Goal: Transaction & Acquisition: Book appointment/travel/reservation

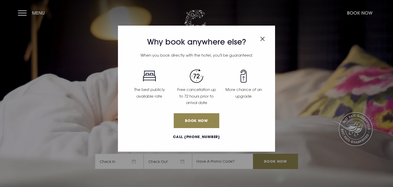
click at [39, 13] on div "Why book anywhere else? When you book directly with the hotel, you'll be guaran…" at bounding box center [196, 93] width 393 height 187
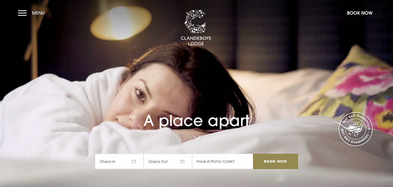
click at [27, 11] on button "Menu" at bounding box center [32, 12] width 29 height 11
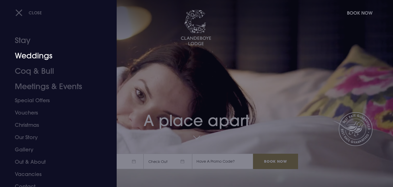
click at [34, 55] on link "Weddings" at bounding box center [55, 55] width 81 height 15
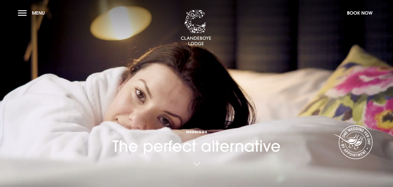
click at [196, 164] on link at bounding box center [196, 163] width 12 height 11
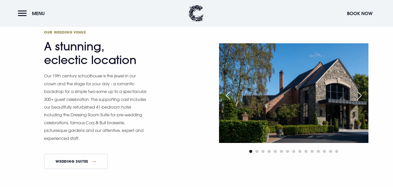
scroll to position [229, 0]
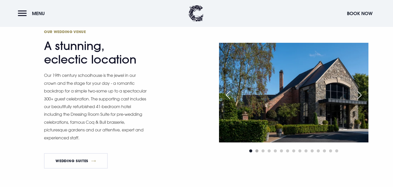
click at [256, 151] on span "Go to slide 2" at bounding box center [256, 150] width 3 height 3
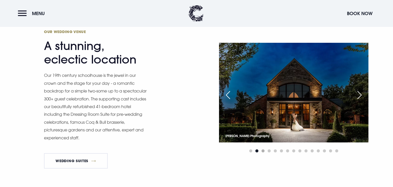
click at [263, 151] on span "Go to slide 3" at bounding box center [262, 150] width 3 height 3
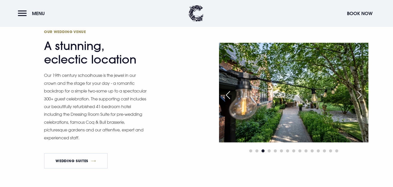
click at [358, 95] on div "Next slide" at bounding box center [359, 94] width 13 height 11
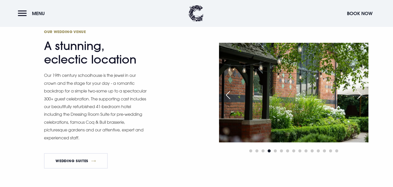
click at [358, 95] on div "Next slide" at bounding box center [359, 94] width 13 height 11
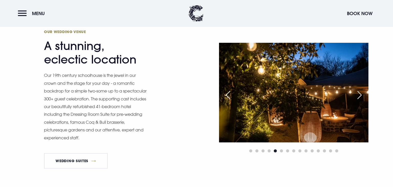
click at [358, 95] on div "Next slide" at bounding box center [359, 94] width 13 height 11
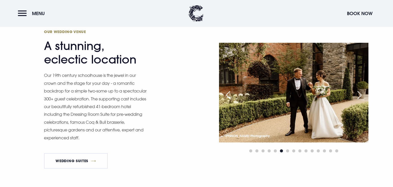
click at [358, 95] on div "Next slide" at bounding box center [359, 94] width 13 height 11
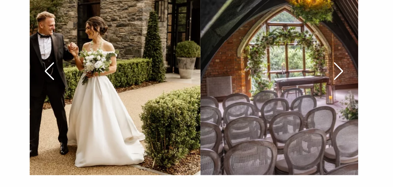
click at [358, 97] on div "Next slide" at bounding box center [359, 94] width 13 height 11
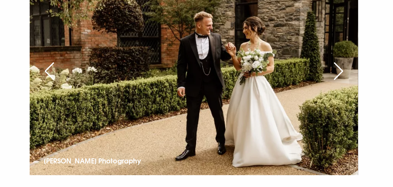
click at [360, 95] on div "Next slide" at bounding box center [359, 94] width 13 height 11
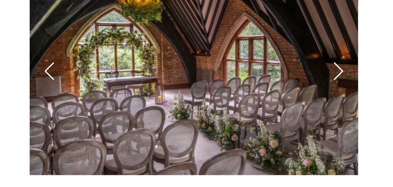
click at [360, 95] on div "Next slide" at bounding box center [359, 94] width 13 height 11
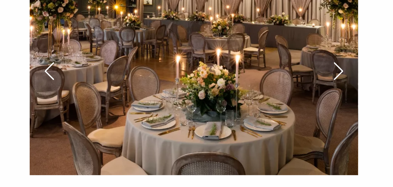
click at [360, 95] on div "Next slide" at bounding box center [359, 94] width 13 height 11
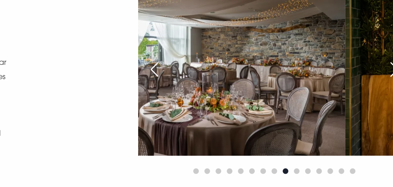
click at [231, 86] on img at bounding box center [257, 92] width 149 height 99
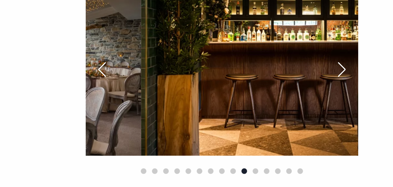
click at [358, 96] on div "Next slide" at bounding box center [359, 94] width 13 height 11
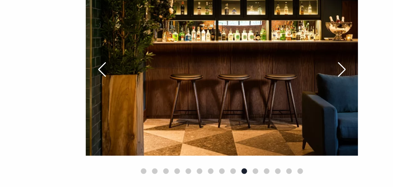
click at [358, 96] on div "Next slide" at bounding box center [359, 94] width 13 height 11
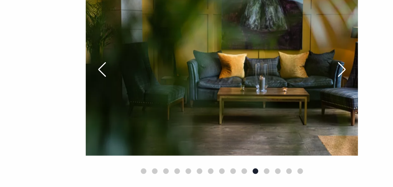
click at [358, 96] on div "Next slide" at bounding box center [359, 94] width 13 height 11
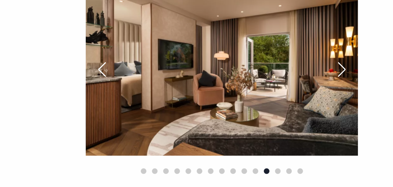
click at [358, 96] on div "Next slide" at bounding box center [359, 94] width 13 height 11
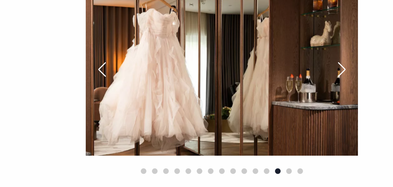
click at [358, 96] on div "Next slide" at bounding box center [359, 94] width 13 height 11
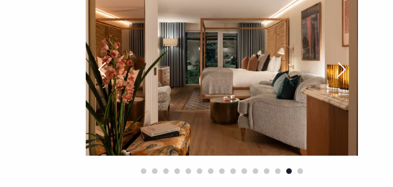
click at [358, 96] on div "Next slide" at bounding box center [359, 94] width 13 height 11
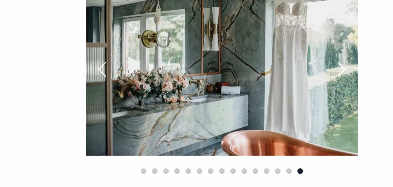
click at [358, 96] on div "Next slide" at bounding box center [359, 94] width 13 height 11
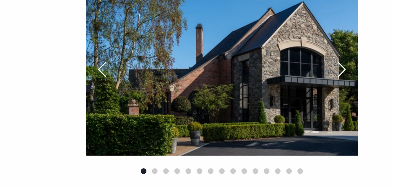
click at [358, 96] on div "Next slide" at bounding box center [359, 94] width 13 height 11
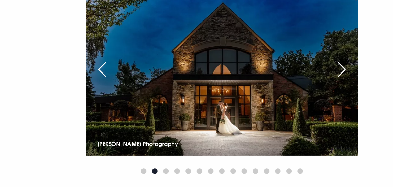
click at [358, 96] on div "Next slide" at bounding box center [359, 94] width 13 height 11
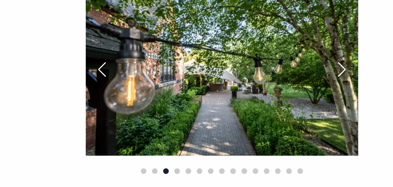
click at [358, 96] on div "Next slide" at bounding box center [359, 94] width 13 height 11
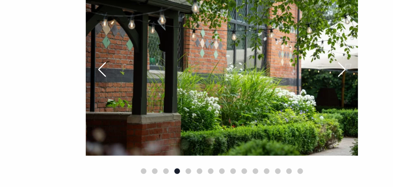
click at [358, 96] on div "Next slide" at bounding box center [359, 94] width 13 height 11
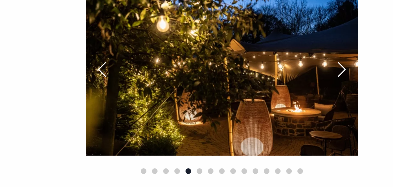
click at [358, 96] on div "Next slide" at bounding box center [359, 94] width 13 height 11
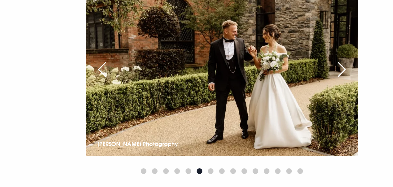
click at [358, 96] on div "Next slide" at bounding box center [359, 94] width 13 height 11
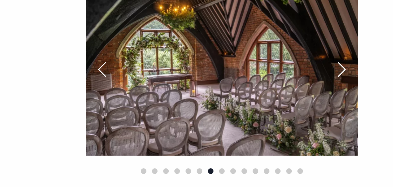
click at [358, 96] on div "Next slide" at bounding box center [359, 94] width 13 height 11
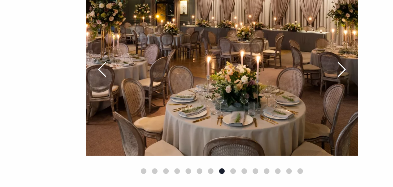
click at [358, 96] on div "Next slide" at bounding box center [359, 94] width 13 height 11
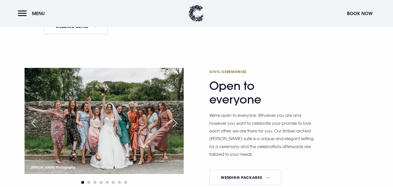
scroll to position [362, 0]
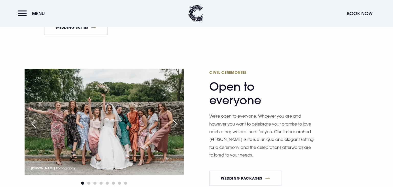
click at [175, 124] on div "Next slide" at bounding box center [174, 123] width 13 height 11
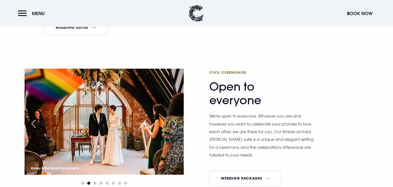
click at [174, 125] on div "Next slide" at bounding box center [174, 123] width 13 height 11
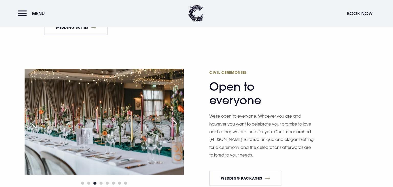
click at [174, 125] on div "Next slide" at bounding box center [174, 123] width 13 height 11
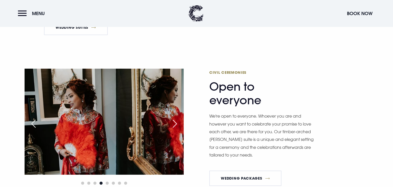
click at [174, 125] on div "Next slide" at bounding box center [174, 123] width 13 height 11
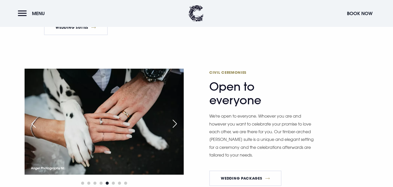
click at [174, 125] on div "Next slide" at bounding box center [174, 123] width 13 height 11
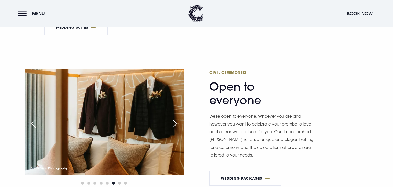
click at [34, 123] on div "Previous slide" at bounding box center [33, 123] width 13 height 11
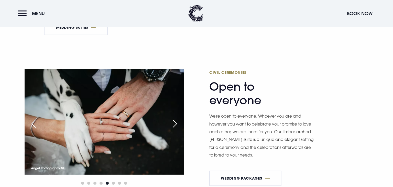
click at [176, 125] on div "Next slide" at bounding box center [174, 123] width 13 height 11
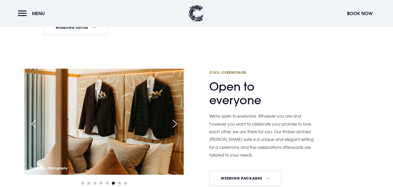
click at [176, 125] on div "Next slide" at bounding box center [174, 123] width 13 height 11
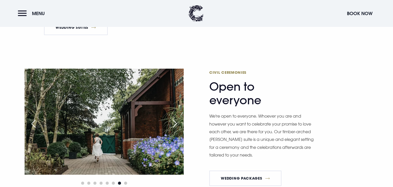
click at [175, 123] on div "Next slide" at bounding box center [174, 123] width 13 height 11
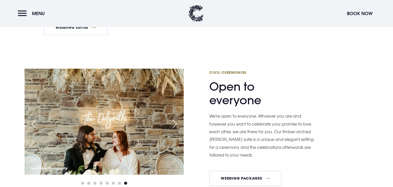
click at [175, 123] on div "Next slide" at bounding box center [174, 123] width 13 height 11
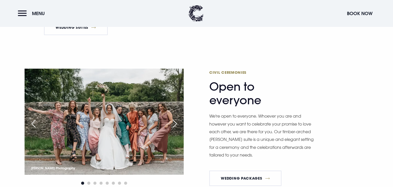
click at [175, 123] on div "Next slide" at bounding box center [174, 123] width 13 height 11
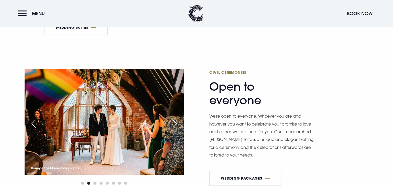
click at [175, 123] on div "Next slide" at bounding box center [174, 123] width 13 height 11
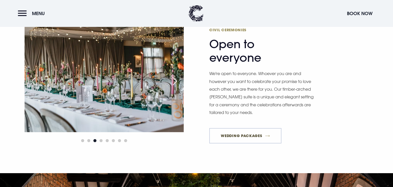
scroll to position [407, 0]
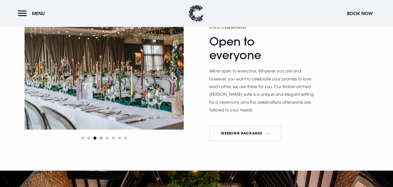
click at [102, 137] on span "Go to slide 4" at bounding box center [100, 137] width 3 height 3
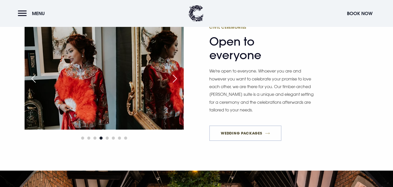
click at [268, 133] on link "Wedding Packages" at bounding box center [245, 132] width 72 height 15
